Goal: Information Seeking & Learning: Find specific fact

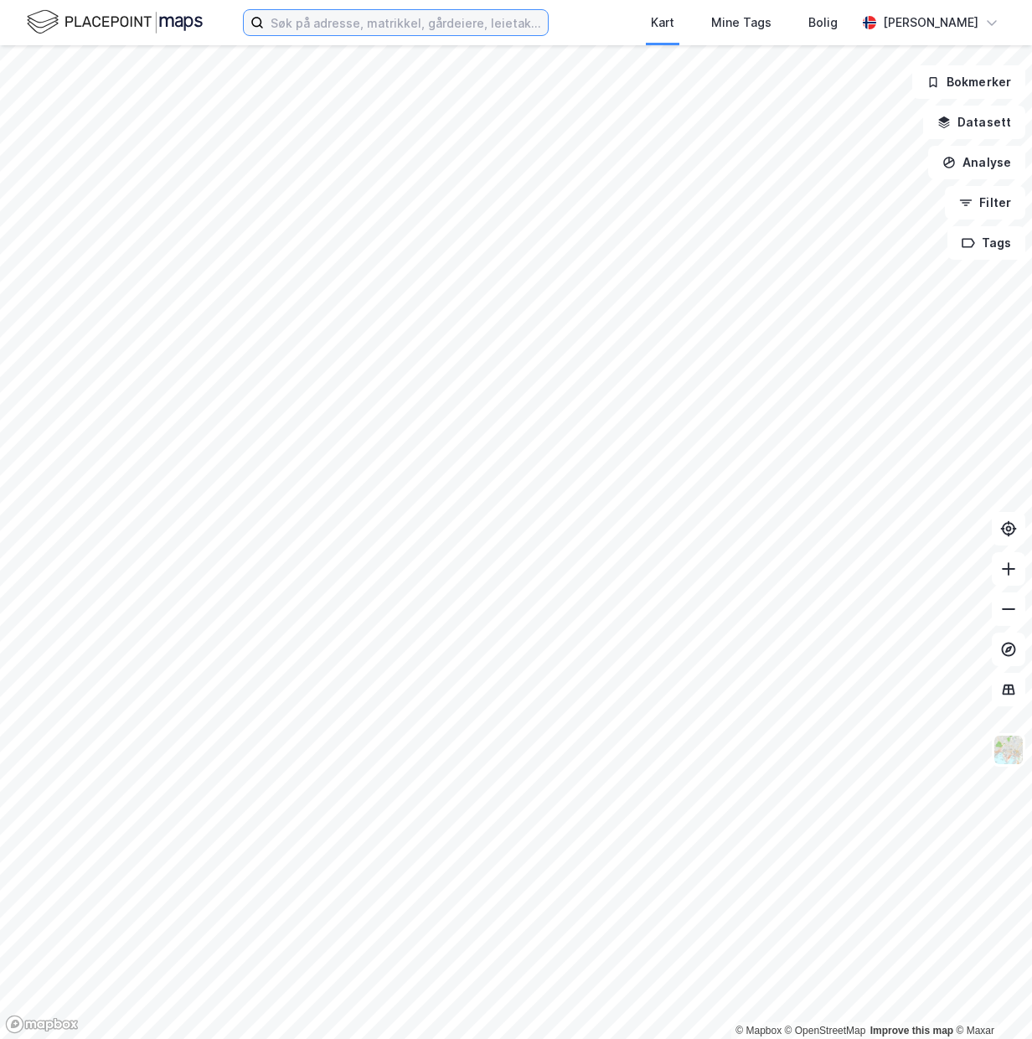
click at [302, 21] on input at bounding box center [406, 22] width 284 height 25
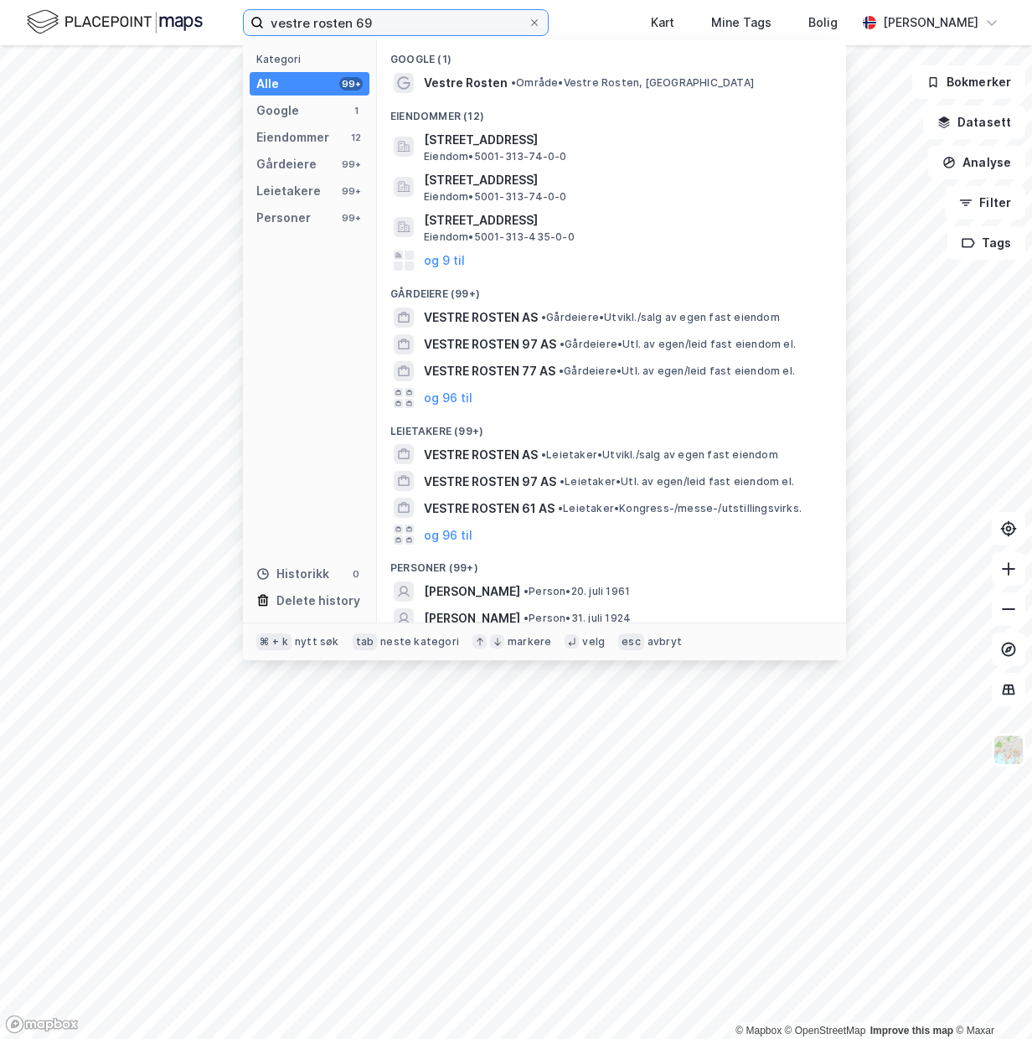
type input "vestre rosten 69"
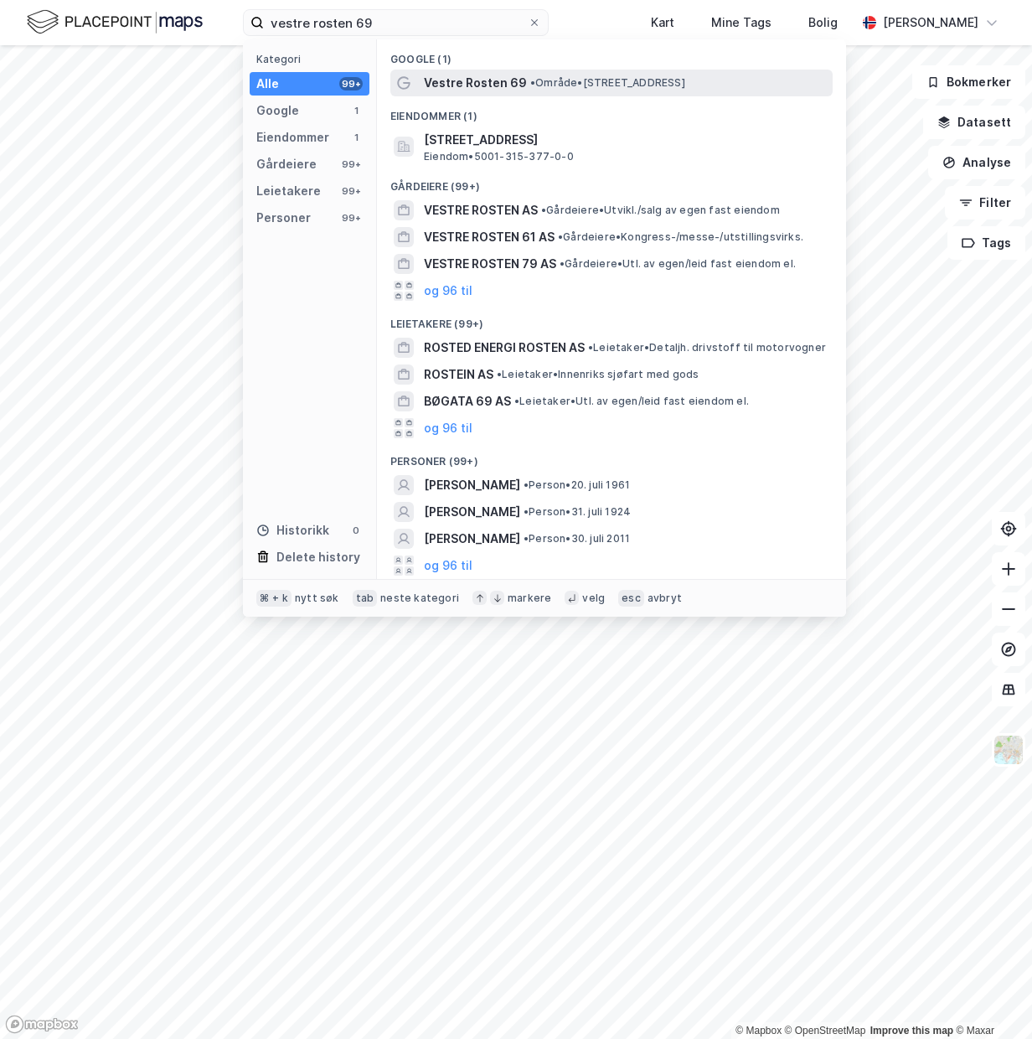
click at [507, 85] on span "Vestre Rosten 69" at bounding box center [475, 83] width 103 height 20
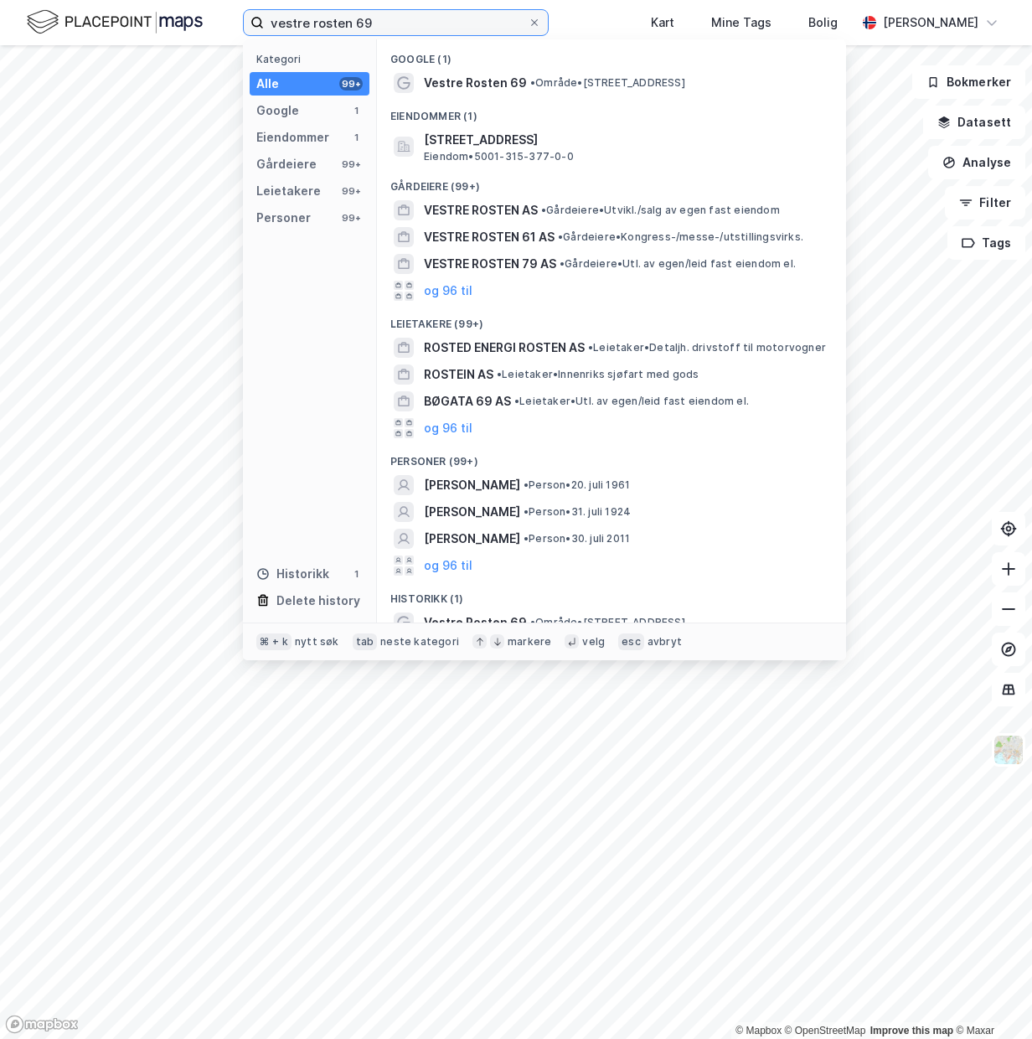
click at [395, 28] on input "vestre rosten 69" at bounding box center [396, 22] width 264 height 25
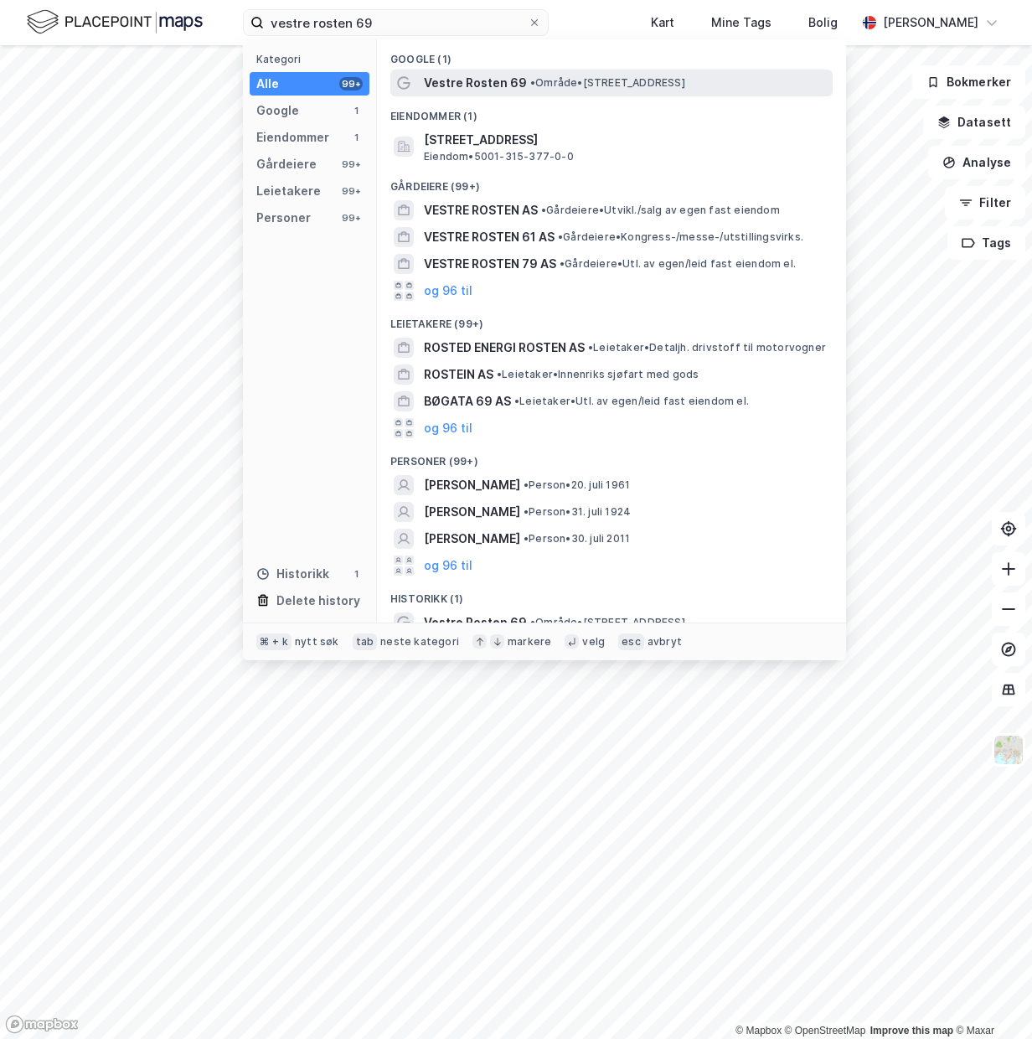
click at [549, 81] on span "• Område • [STREET_ADDRESS]" at bounding box center [607, 82] width 155 height 13
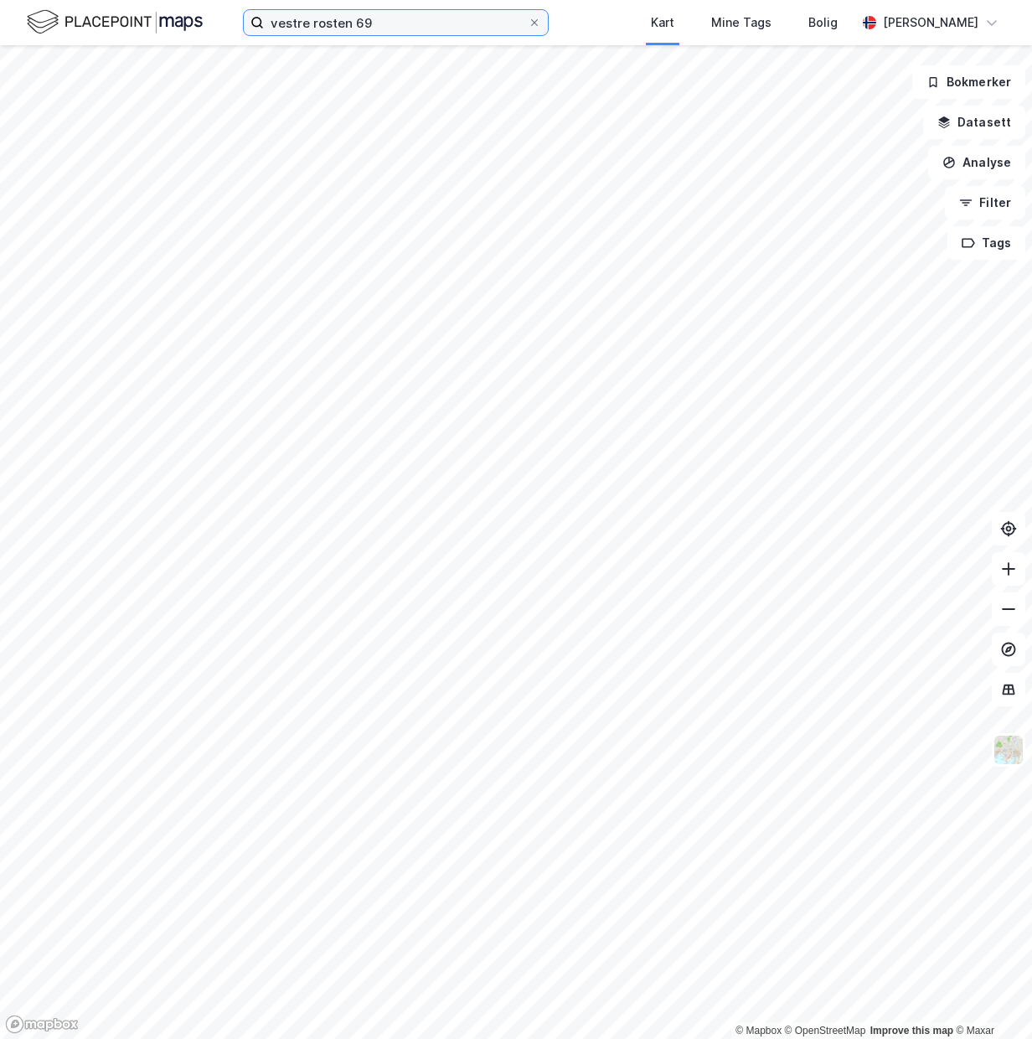
click at [452, 23] on input "vestre rosten 69" at bounding box center [396, 22] width 264 height 25
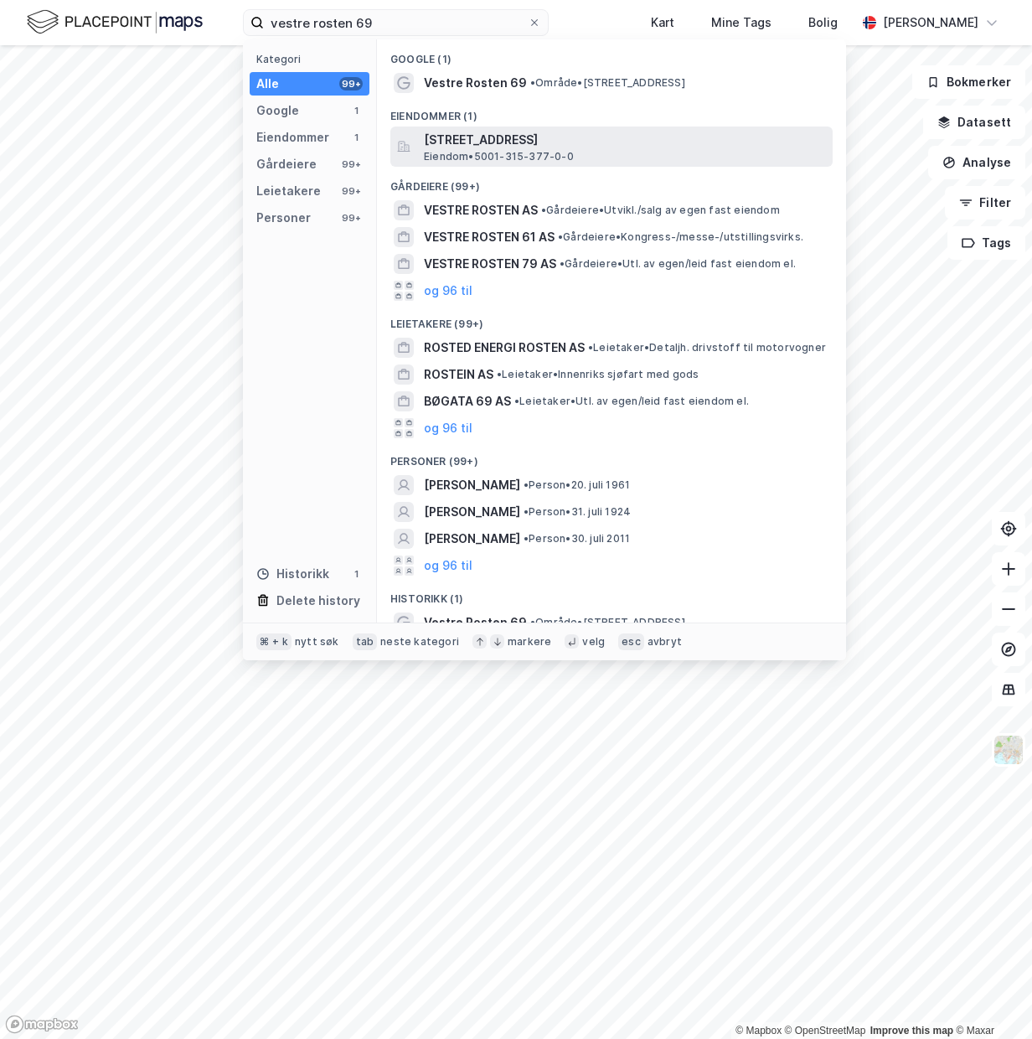
click at [514, 154] on span "Eiendom • 5001-315-377-0-0" at bounding box center [499, 156] width 150 height 13
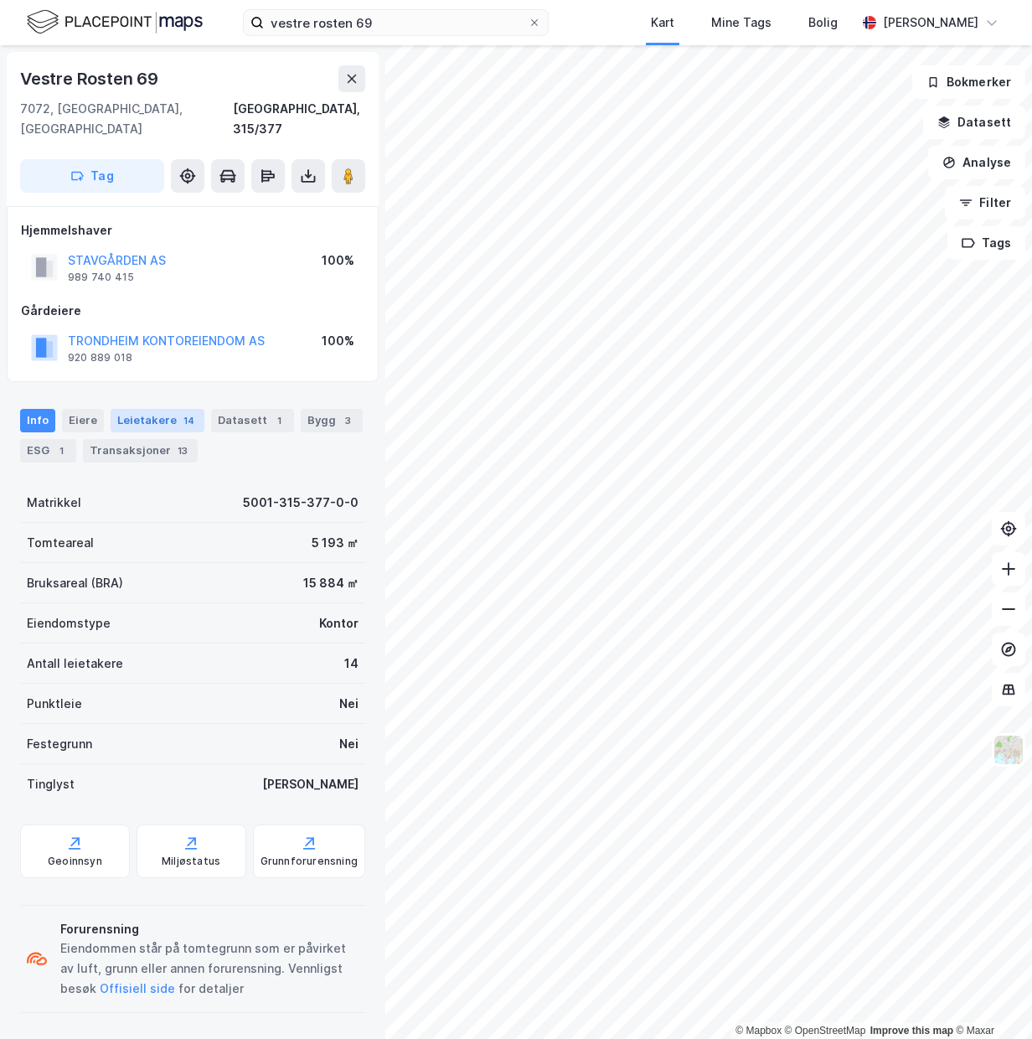
click at [180, 412] on div "14" at bounding box center [189, 420] width 18 height 17
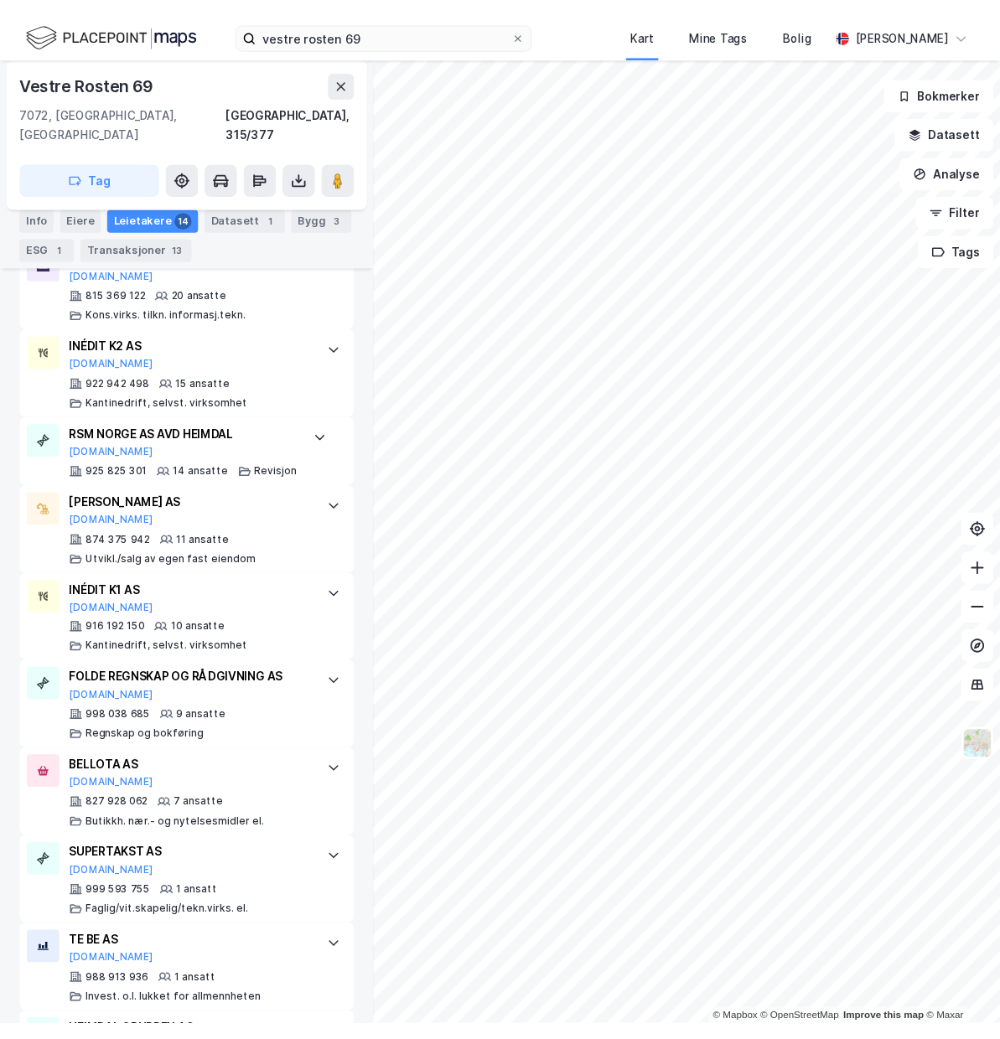
scroll to position [993, 0]
